Goal: Task Accomplishment & Management: Manage account settings

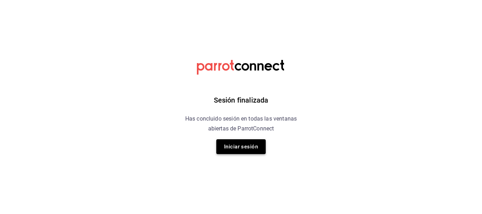
click at [260, 147] on button "Iniciar sesión" at bounding box center [241, 147] width 49 height 15
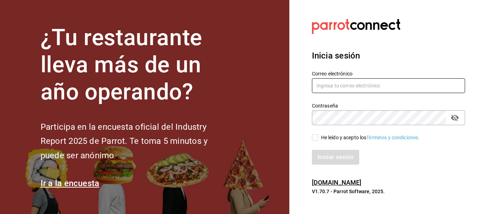
type input "[EMAIL_ADDRESS][DOMAIN_NAME]"
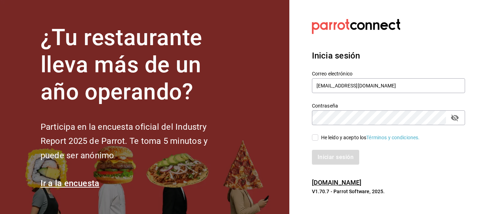
drag, startPoint x: 315, startPoint y: 143, endPoint x: 315, endPoint y: 139, distance: 4.2
click at [315, 143] on div "Iniciar sesión" at bounding box center [385, 153] width 162 height 23
click at [315, 139] on input "He leído y acepto los Términos y condiciones." at bounding box center [315, 138] width 6 height 6
checkbox input "true"
click at [317, 159] on button "Iniciar sesión" at bounding box center [336, 157] width 48 height 15
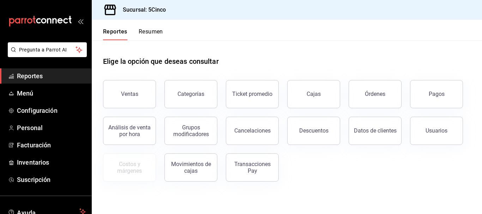
click at [155, 32] on button "Resumen" at bounding box center [151, 34] width 24 height 12
